Goal: Register for event/course

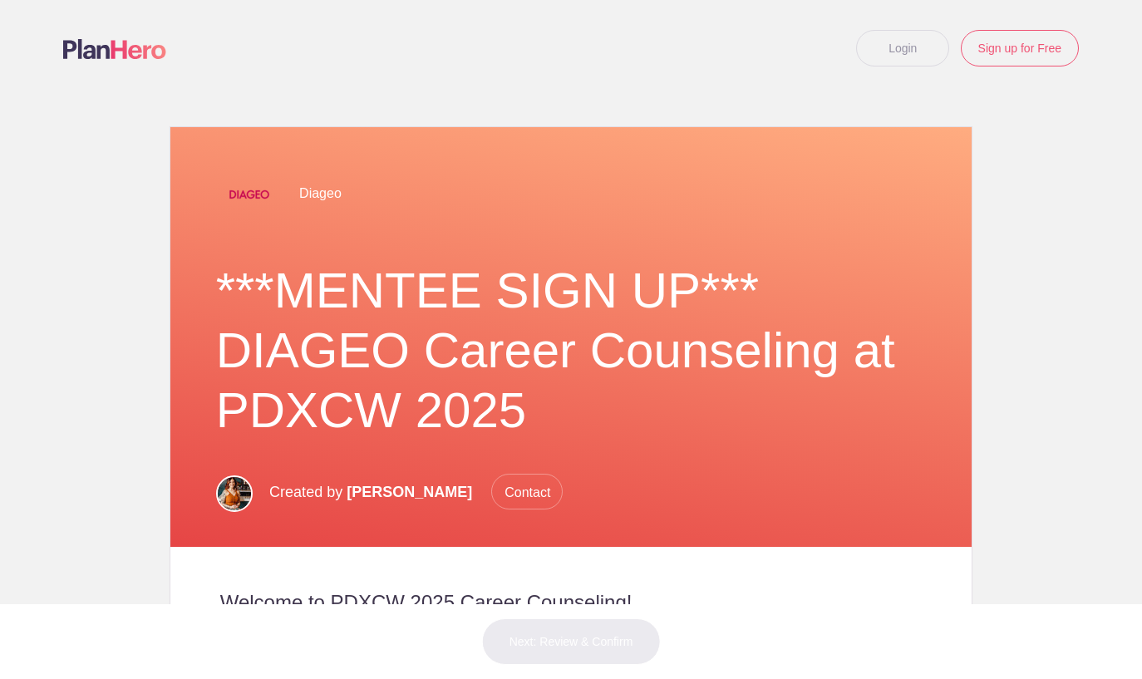
scroll to position [509, 0]
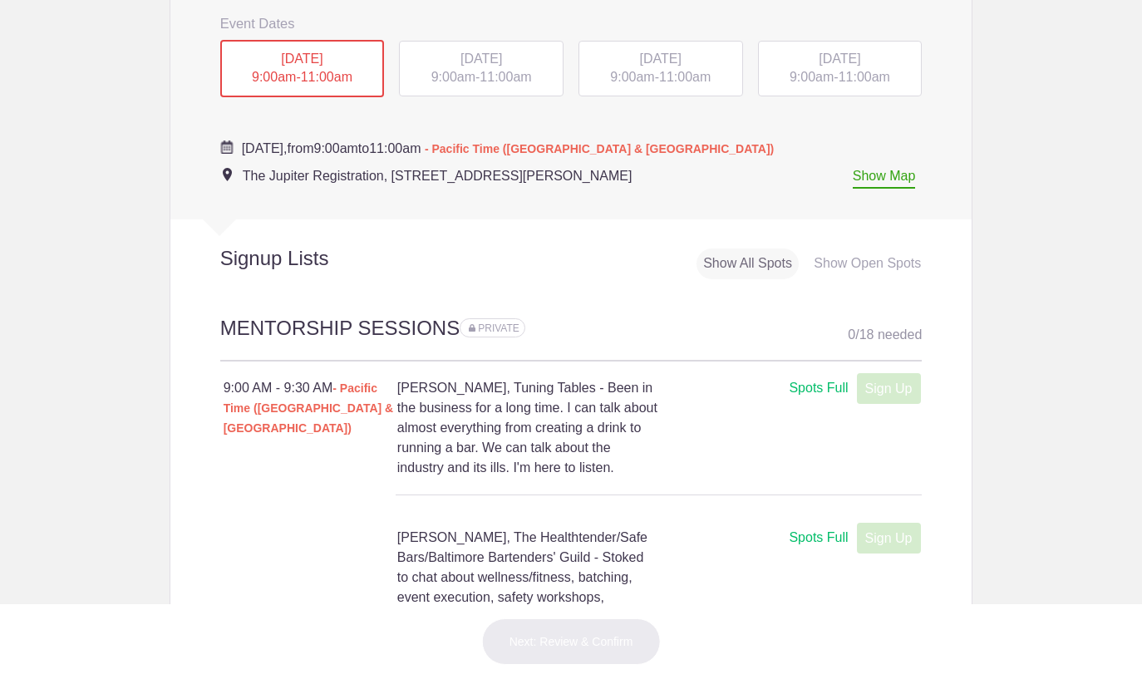
scroll to position [879, 0]
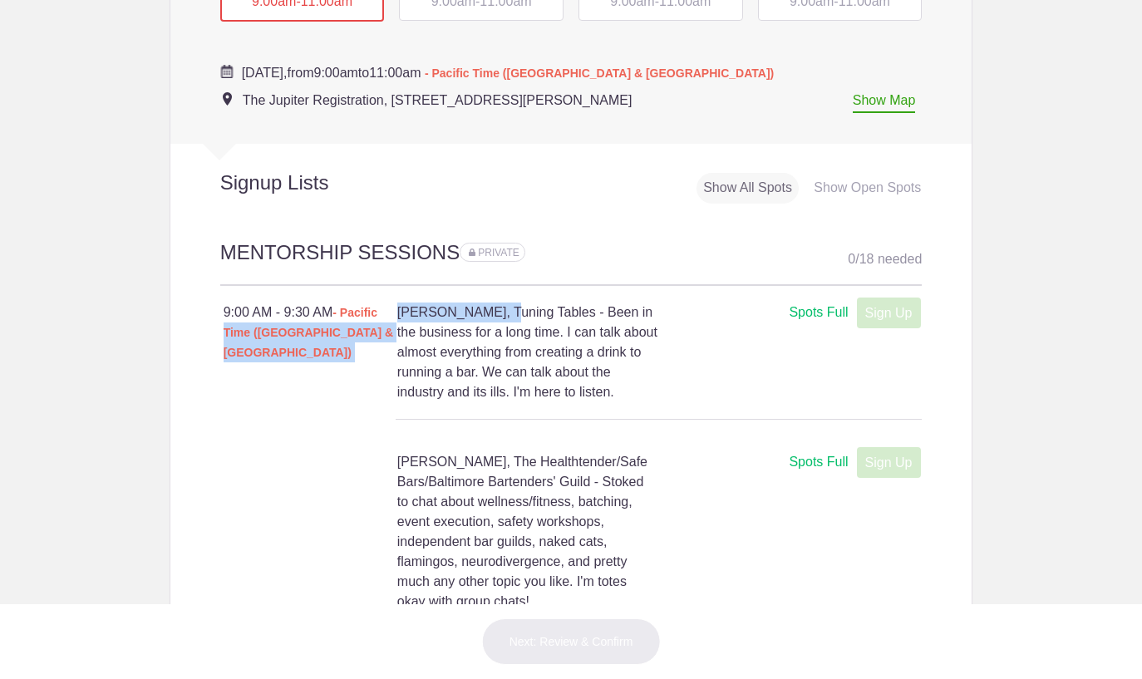
drag, startPoint x: 492, startPoint y: 315, endPoint x: 395, endPoint y: 318, distance: 97.3
click at [395, 318] on div "9:00 AM - 9:30 AM - Pacific Time ([GEOGRAPHIC_DATA] & [GEOGRAPHIC_DATA]) [PERSO…" at bounding box center [571, 352] width 702 height 133
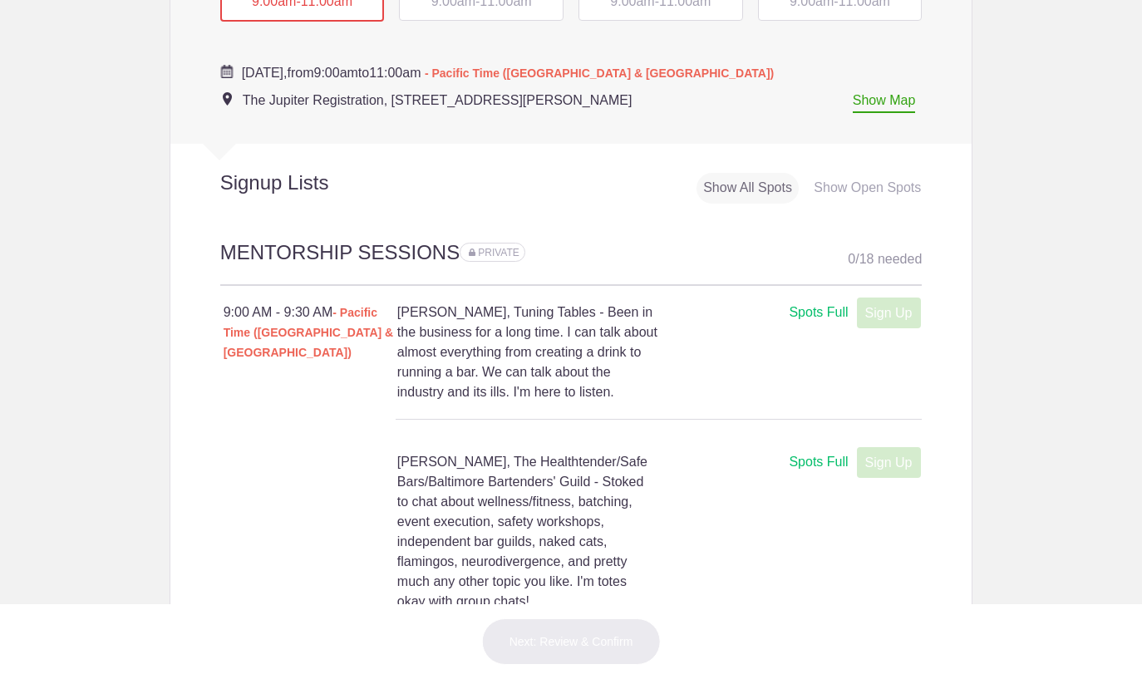
click at [465, 322] on h4 "[PERSON_NAME], Tuning Tables - Been in the business for a long time. I can talk…" at bounding box center [527, 353] width 261 height 100
drag, startPoint x: 493, startPoint y: 317, endPoint x: 398, endPoint y: 319, distance: 94.8
click at [398, 319] on h4 "[PERSON_NAME], Tuning Tables - Been in the business for a long time. I can talk…" at bounding box center [527, 353] width 261 height 100
copy h4 "[PERSON_NAME]"
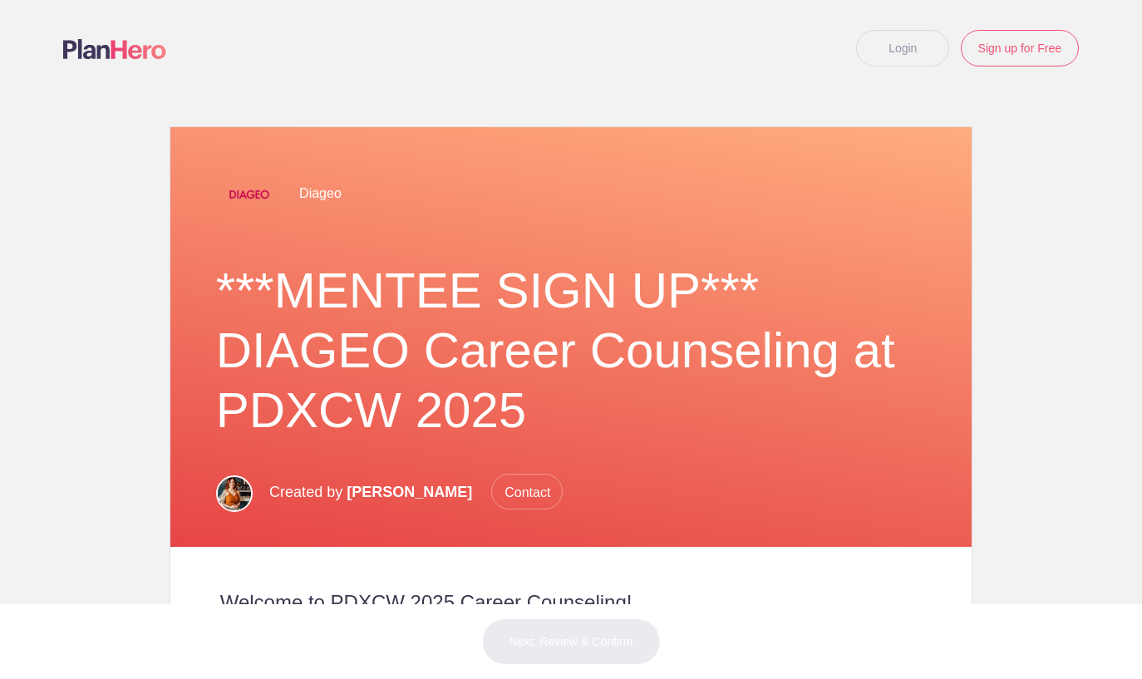
scroll to position [509, 0]
